Goal: Answer question/provide support

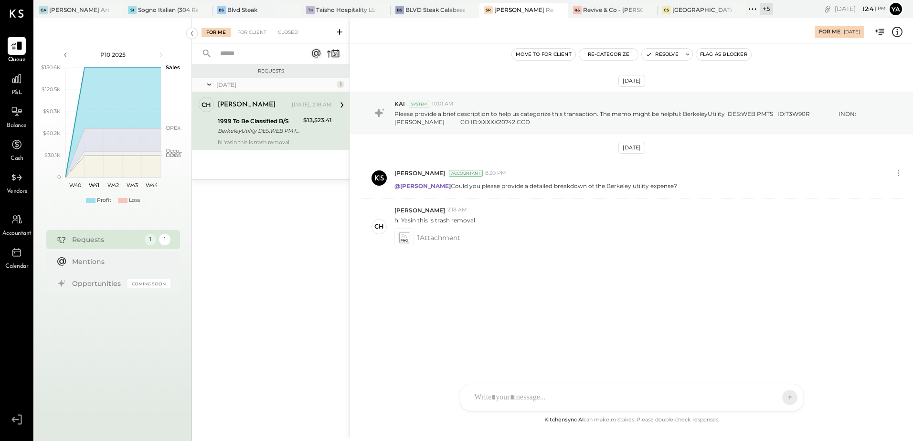
click at [271, 120] on div "1999 To Be Classified B/S" at bounding box center [259, 121] width 83 height 10
click at [667, 56] on button "Resolve" at bounding box center [662, 54] width 40 height 11
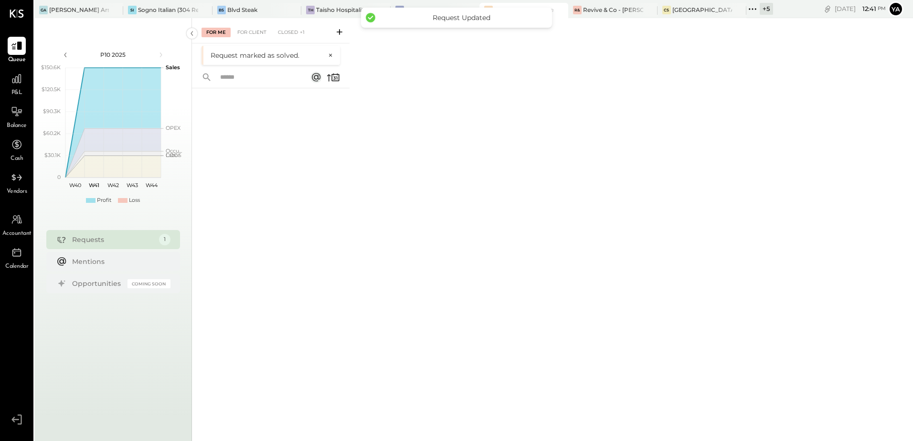
click at [243, 230] on div at bounding box center [271, 251] width 158 height 326
